Goal: Information Seeking & Learning: Find specific page/section

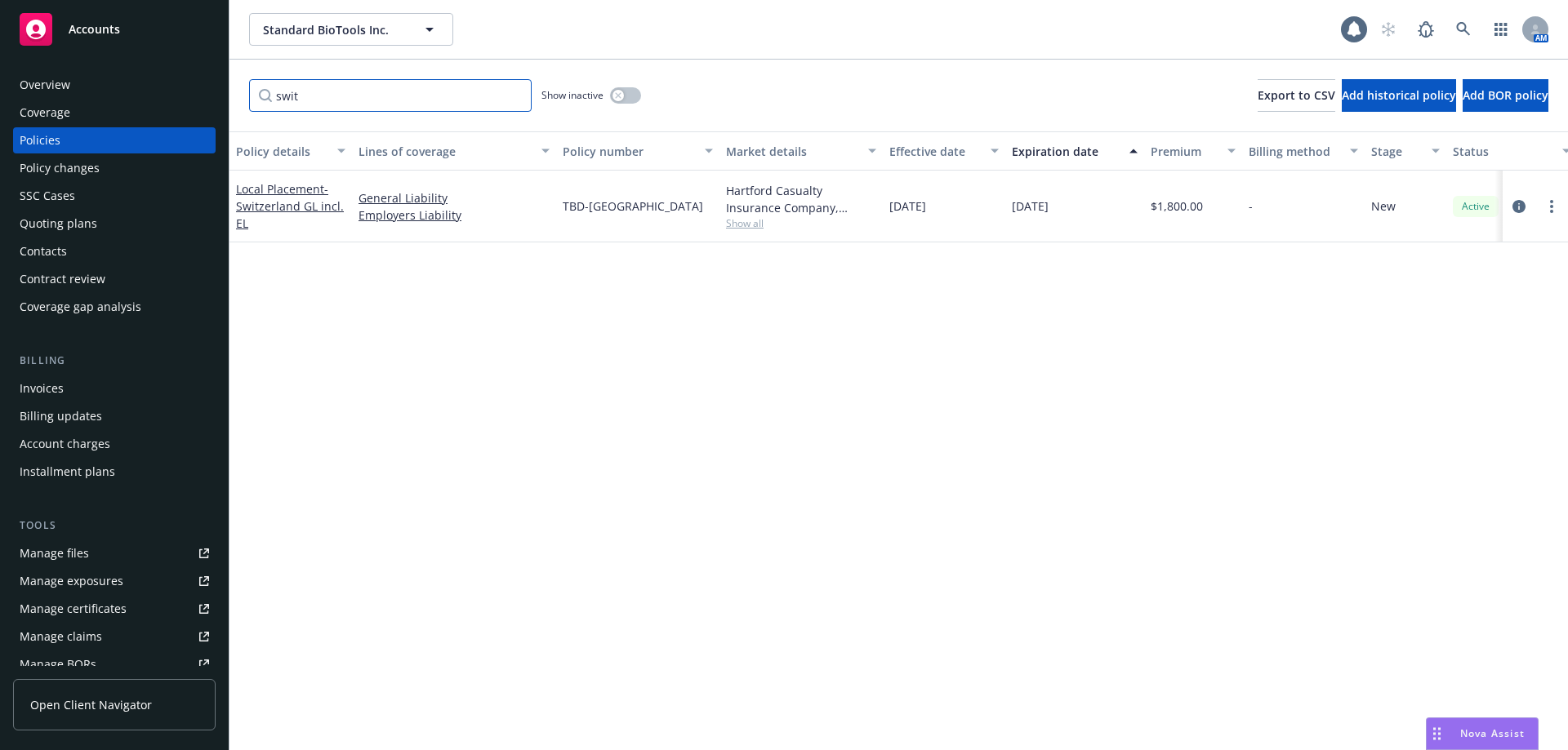
drag, startPoint x: 312, startPoint y: 101, endPoint x: 189, endPoint y: 81, distance: 124.6
click at [189, 81] on div "Accounts Overview Coverage Policies Policy changes SSC Cases Quoting plans Cont…" at bounding box center [784, 375] width 1568 height 750
drag, startPoint x: 302, startPoint y: 83, endPoint x: 71, endPoint y: 73, distance: 231.2
click at [83, 72] on div "Accounts Overview Coverage Policies Policy changes SSC Cases Quoting plans Cont…" at bounding box center [784, 375] width 1568 height 750
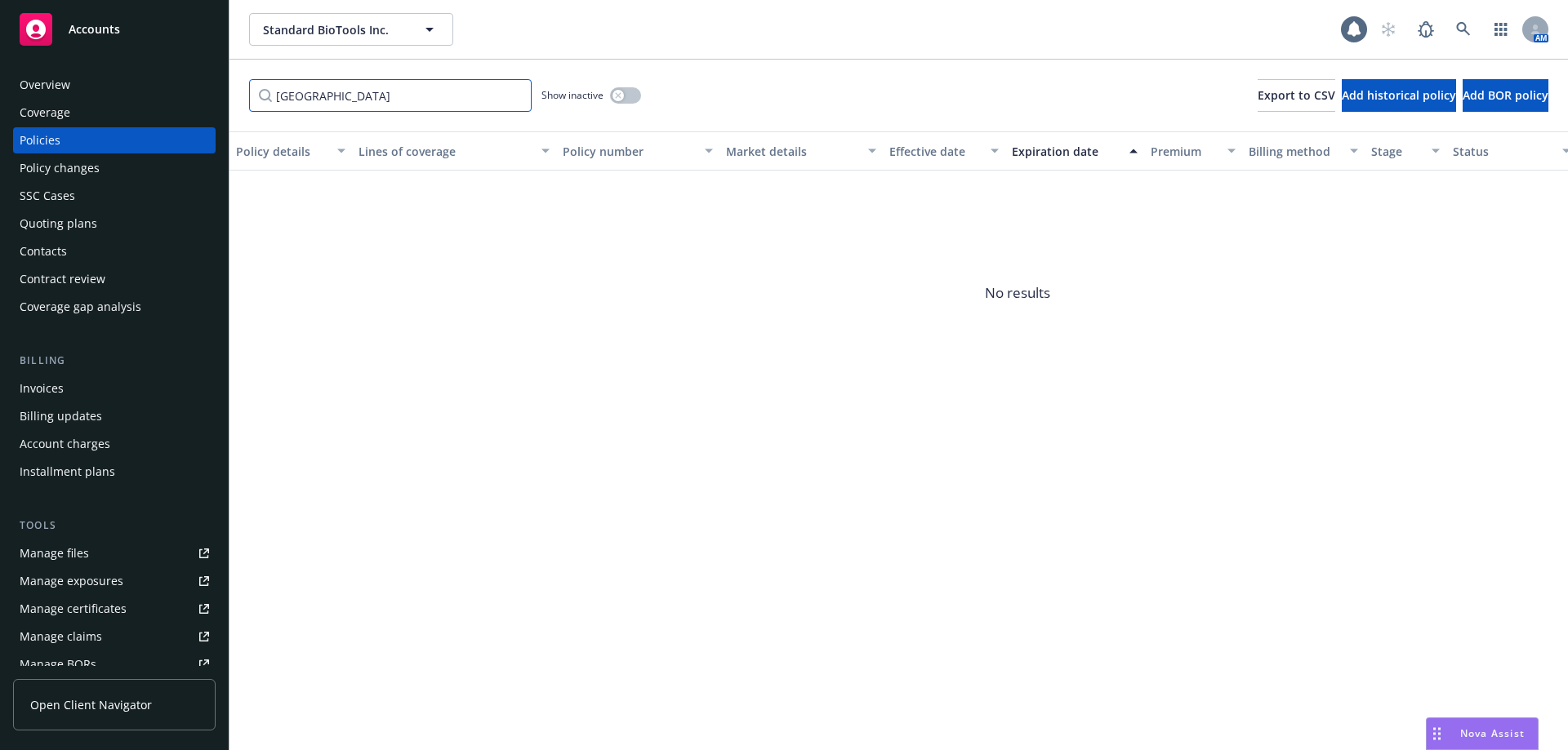
drag, startPoint x: 398, startPoint y: 92, endPoint x: 0, endPoint y: 30, distance: 402.8
click at [0, 33] on div "Accounts Overview Coverage Policies Policy changes SSC Cases Quoting plans Cont…" at bounding box center [784, 375] width 1568 height 750
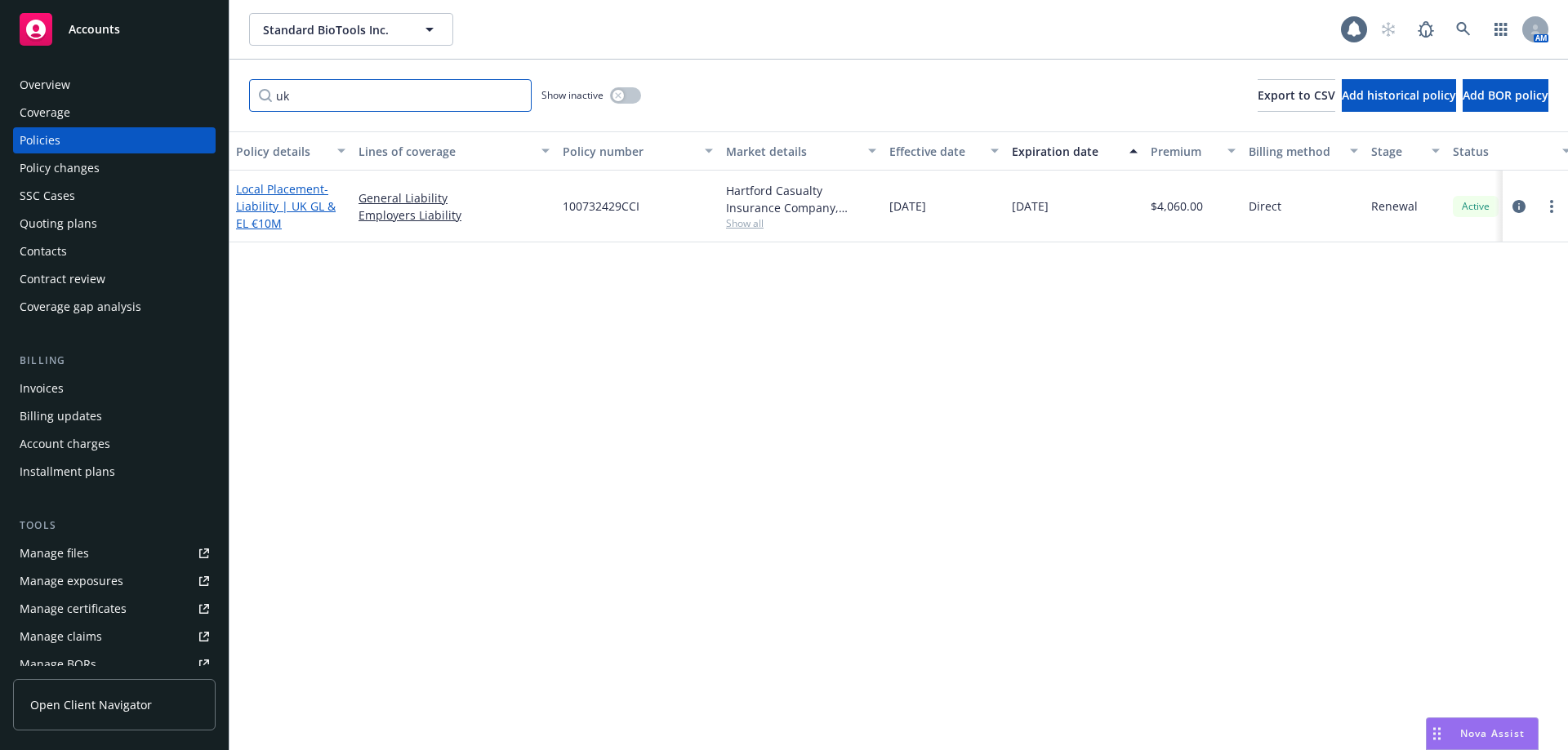
type input "uk"
click at [255, 202] on span "- Liability | UK GL & EL €10M" at bounding box center [285, 206] width 100 height 50
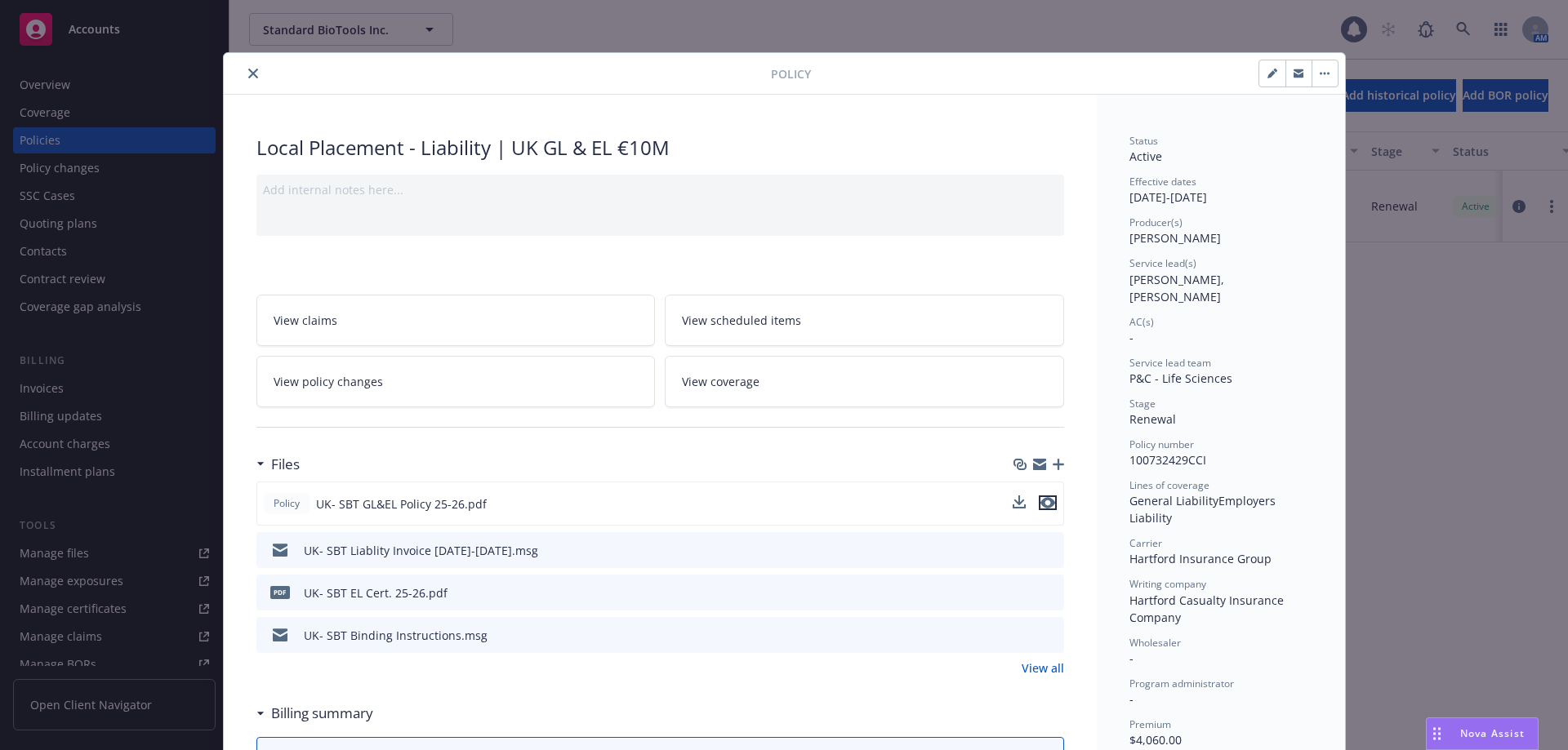
click at [1040, 502] on icon "preview file" at bounding box center [1047, 502] width 15 height 11
click at [248, 75] on icon "close" at bounding box center [252, 73] width 9 height 9
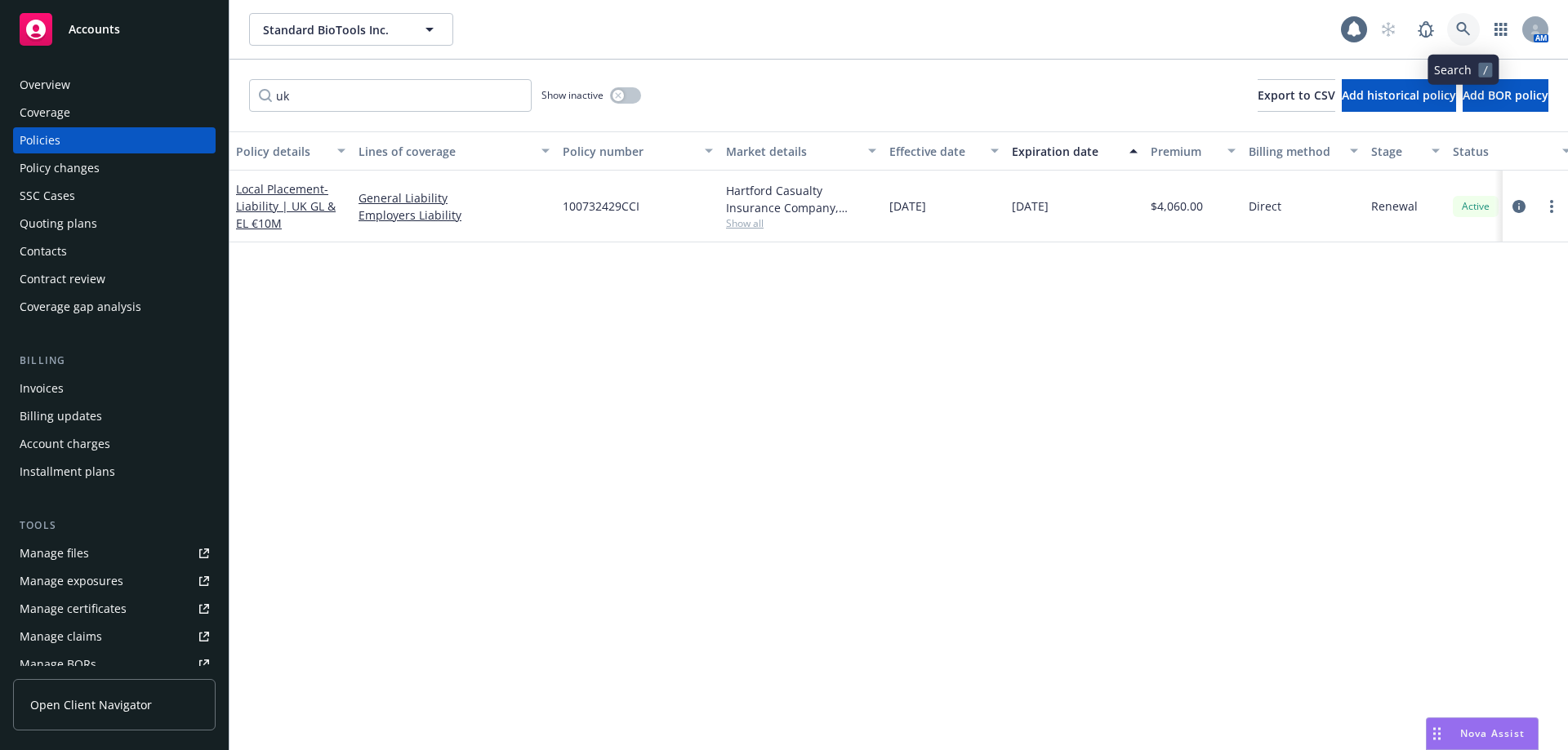
click at [1459, 36] on link at bounding box center [1463, 29] width 32 height 32
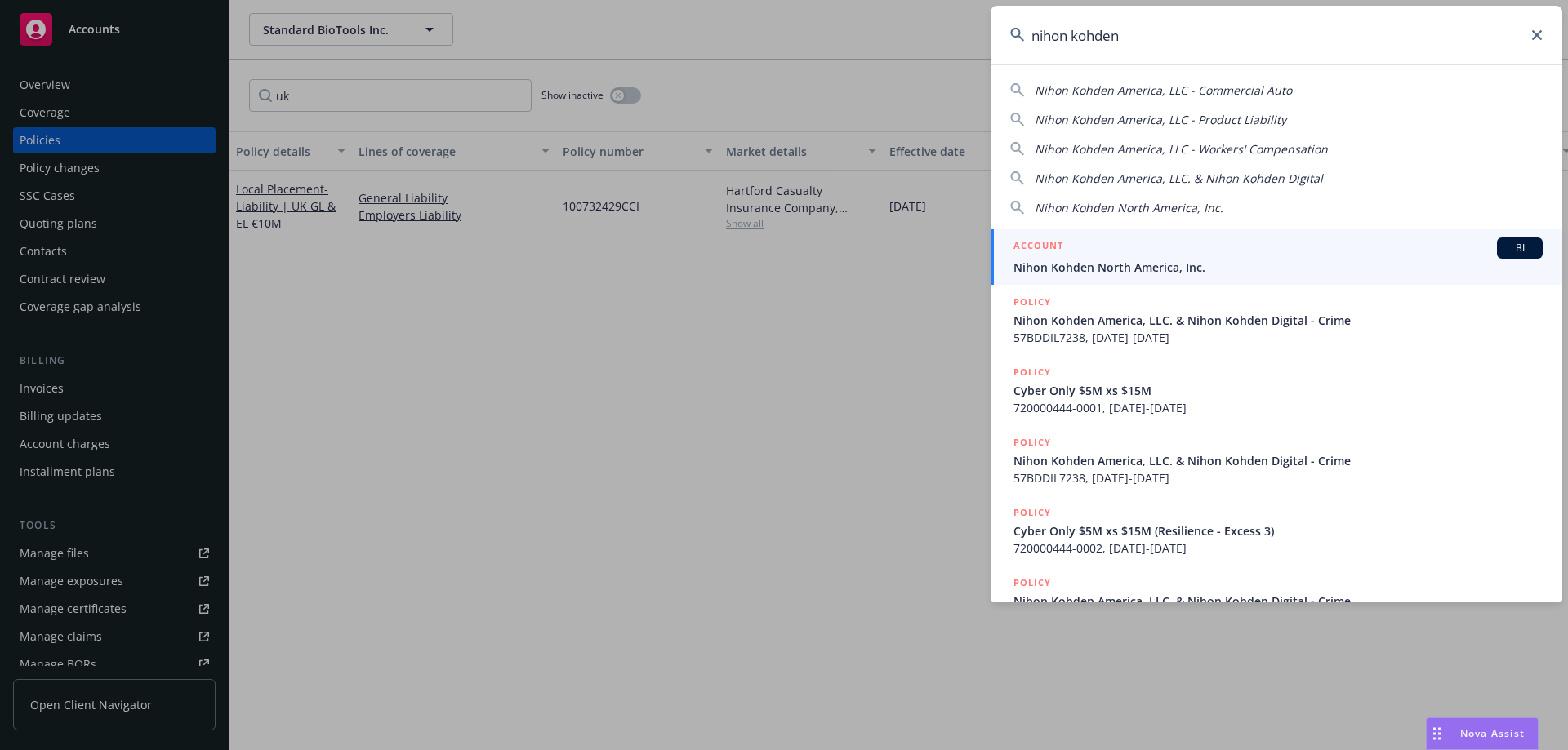
type input "nihon kohden"
click at [1237, 263] on span "Nihon Kohden North America, Inc." at bounding box center [1277, 267] width 529 height 17
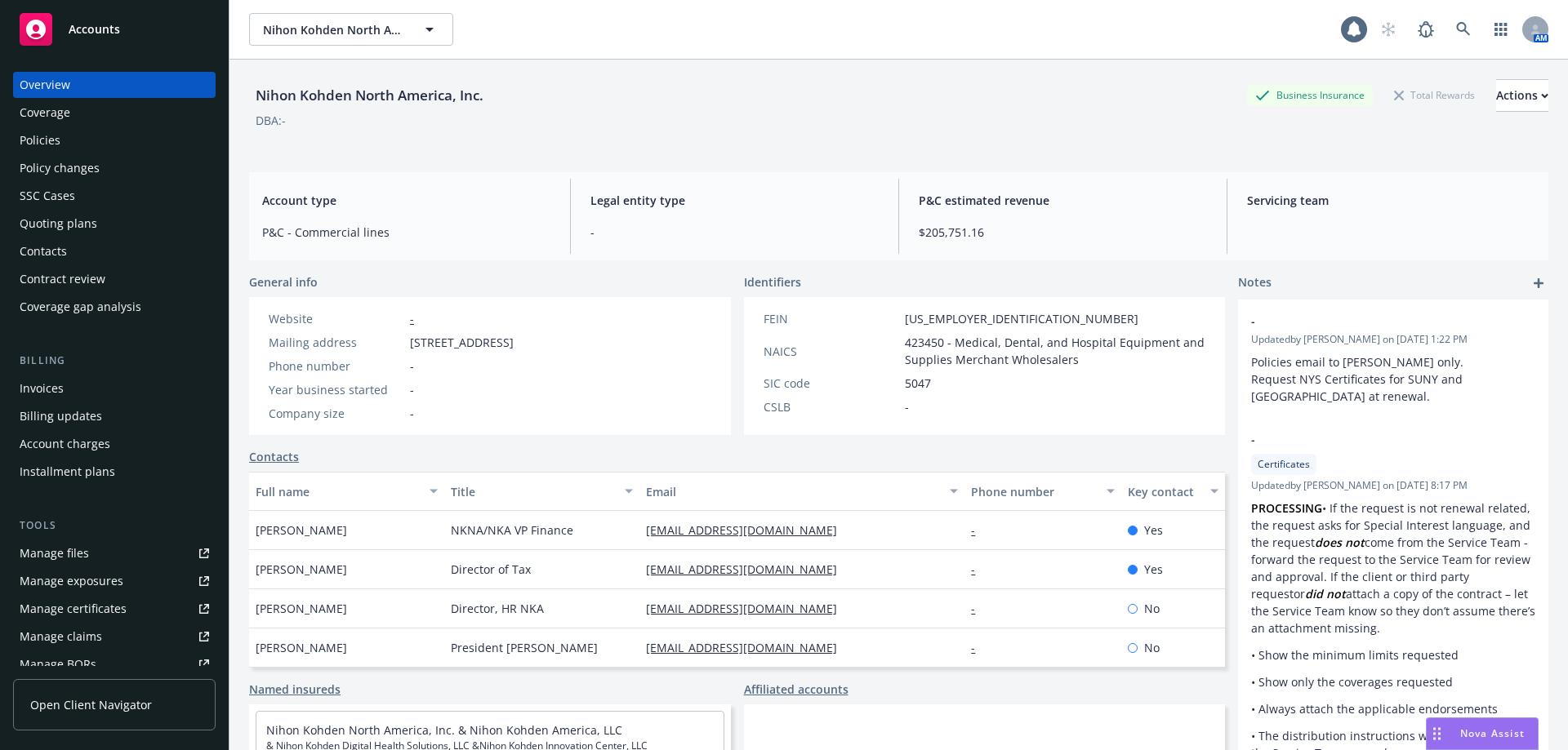
click at [45, 149] on div "Policies" at bounding box center [40, 140] width 41 height 26
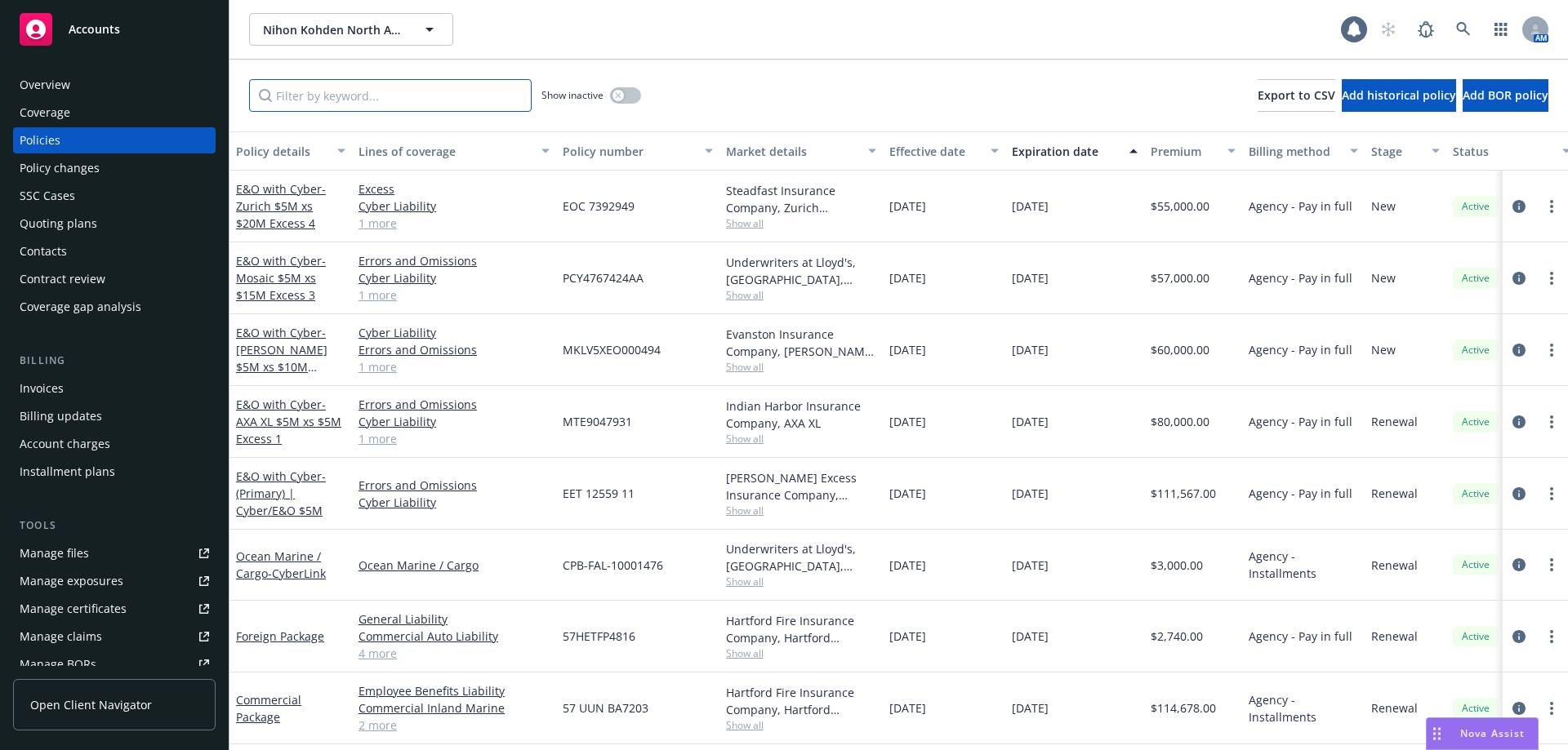
click at [309, 99] on input "Filter by keyword..." at bounding box center [390, 96] width 283 height 32
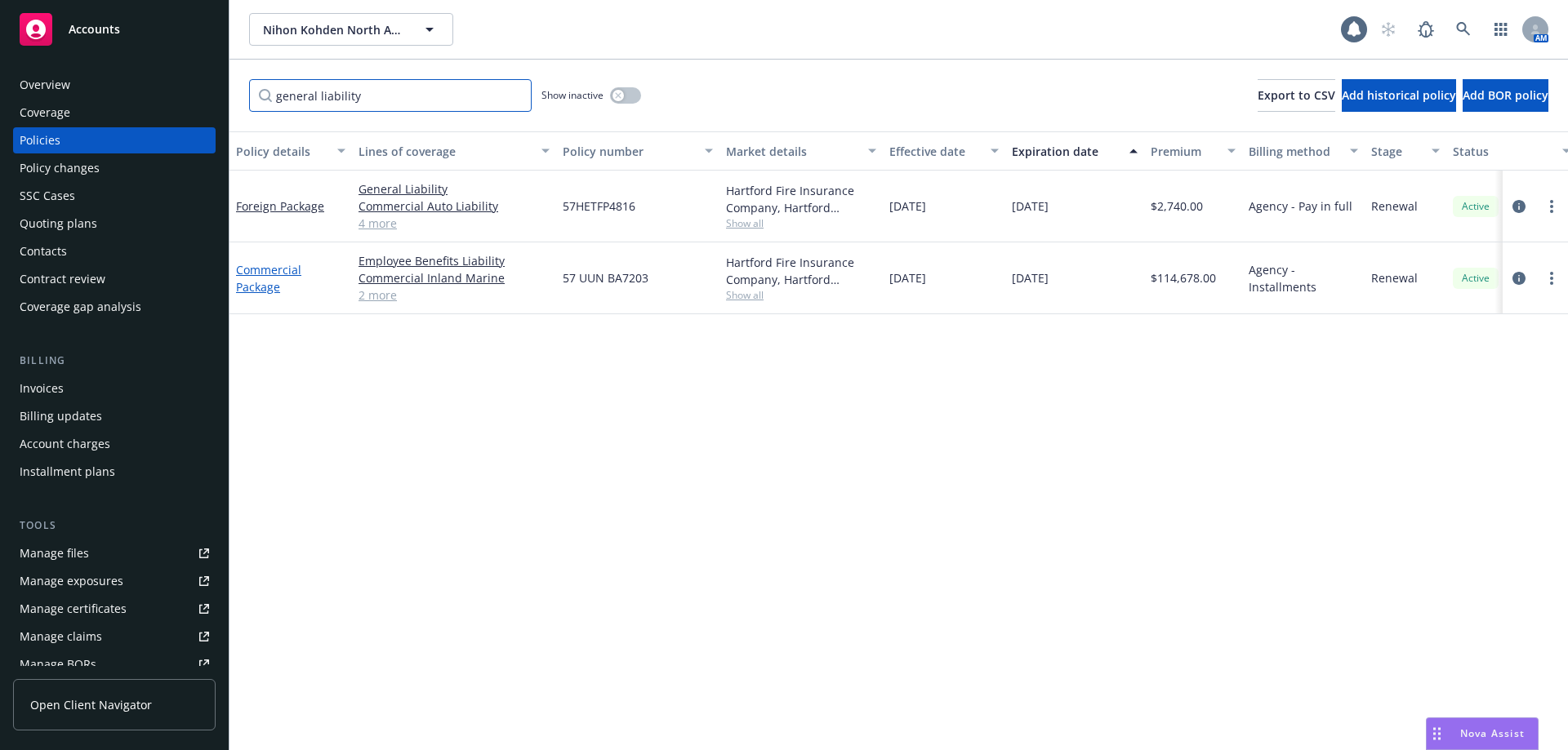
type input "general liability"
click at [272, 272] on link "Commercial Package" at bounding box center [268, 278] width 65 height 32
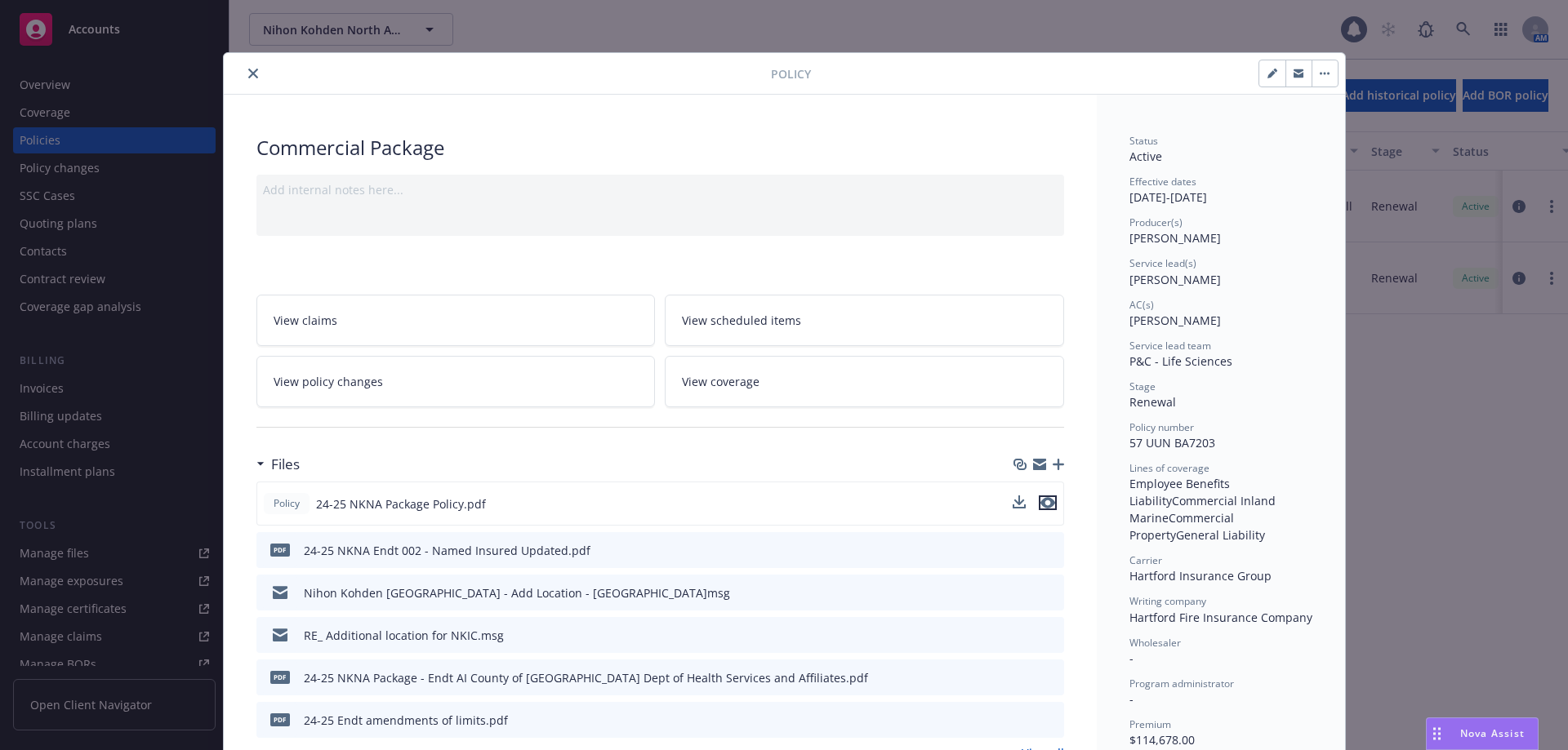
click at [1040, 501] on icon "preview file" at bounding box center [1047, 502] width 15 height 11
